Goal: Find specific page/section: Find specific page/section

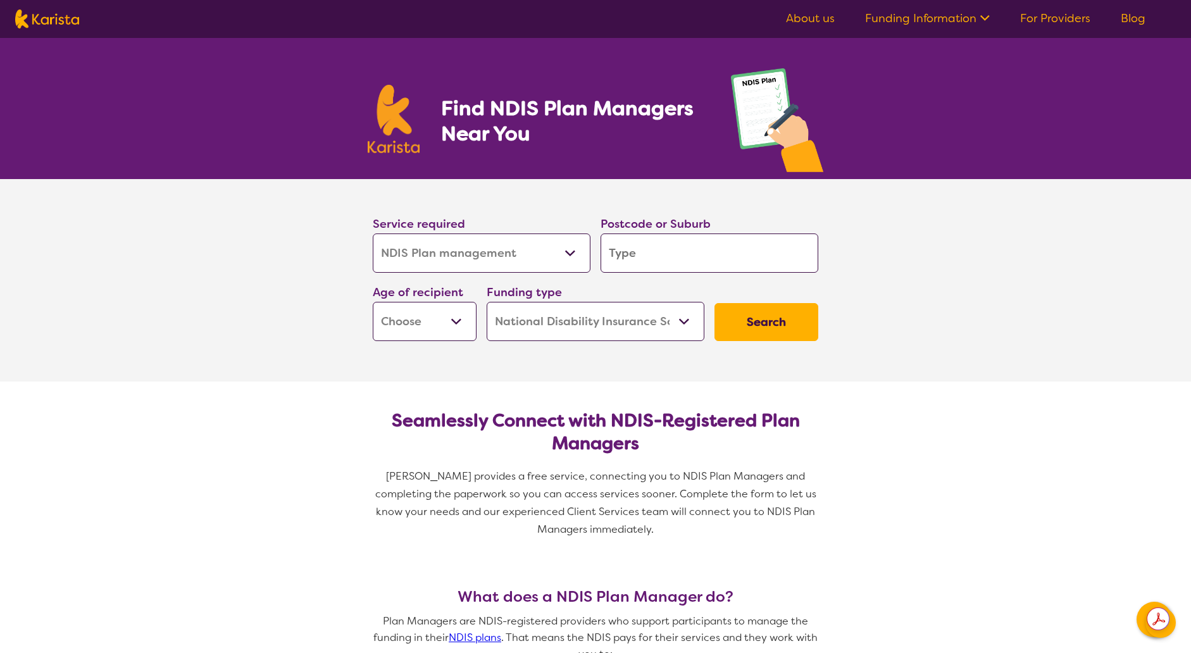
select select "NDIS Plan management"
select select "NDIS"
select select "NDIS Plan management"
select select "NDIS"
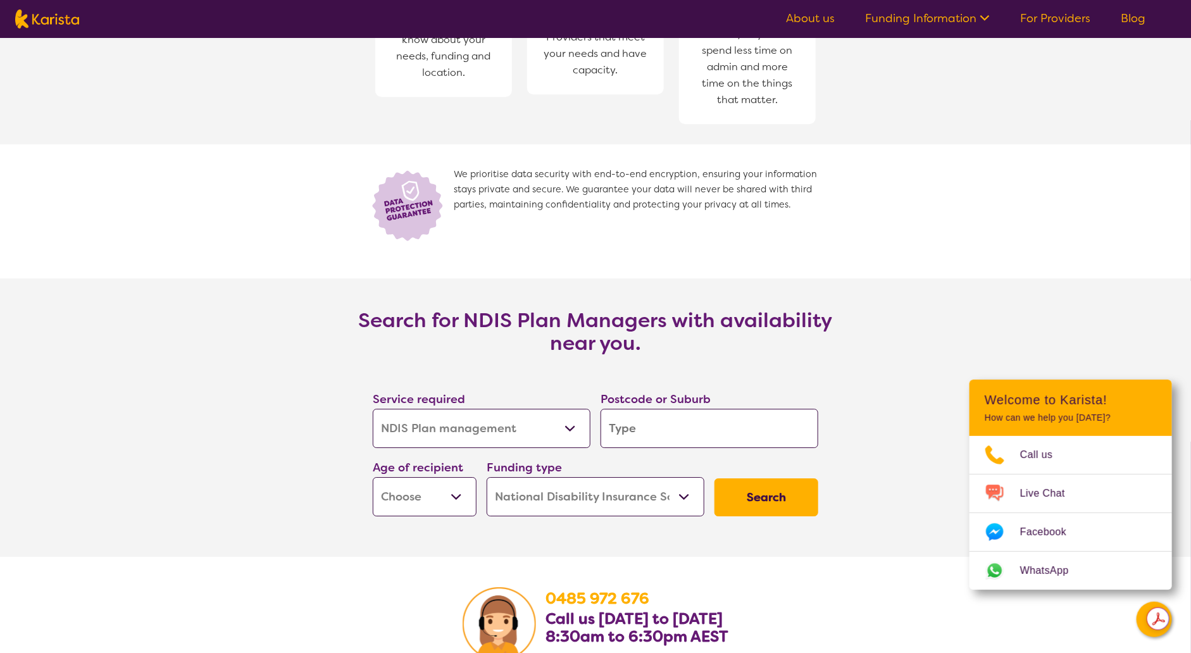
scroll to position [1693, 0]
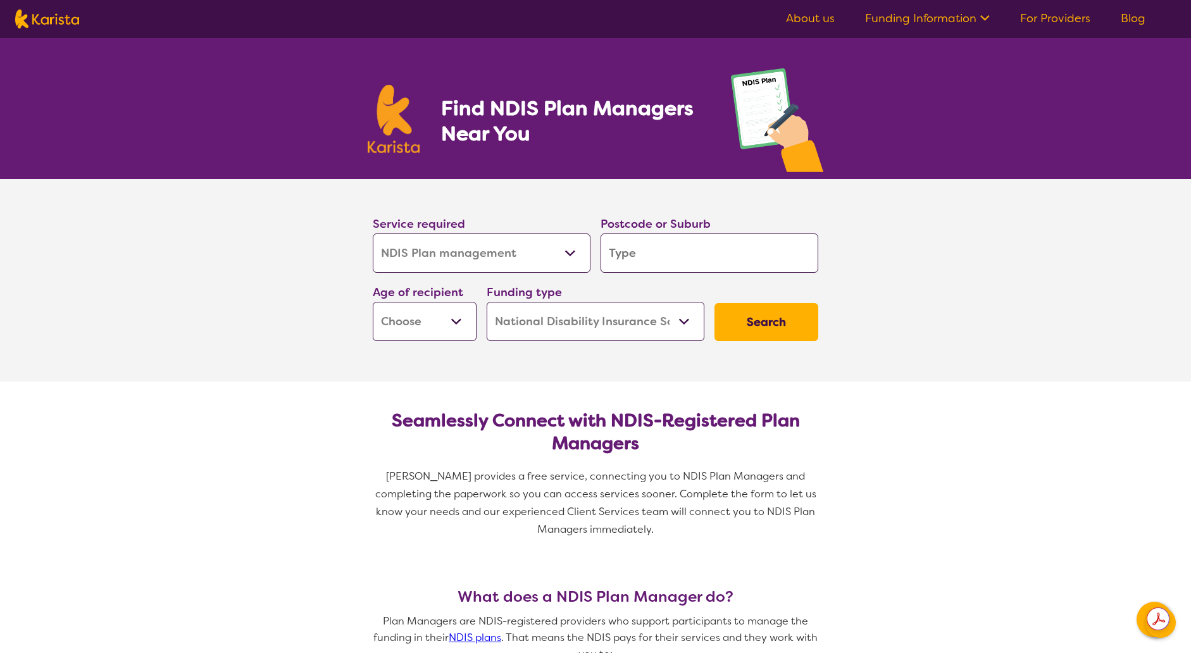
select select "NDIS Plan management"
select select "NDIS"
select select "NDIS Plan management"
select select "NDIS"
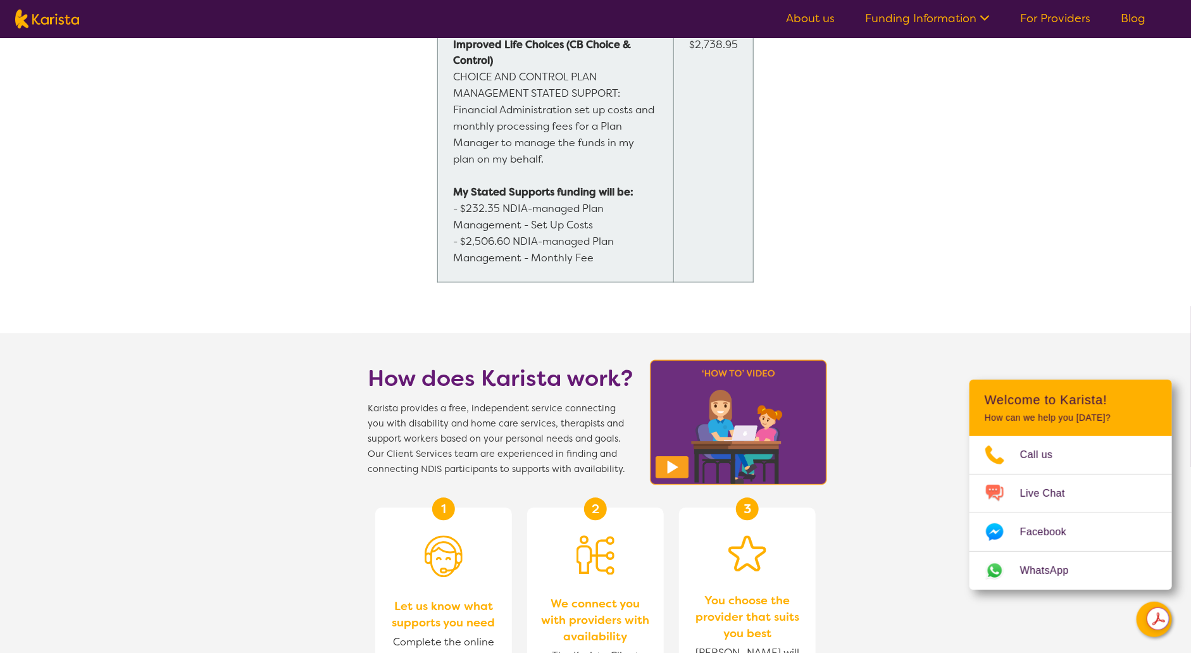
scroll to position [965, 0]
